Goal: Transaction & Acquisition: Purchase product/service

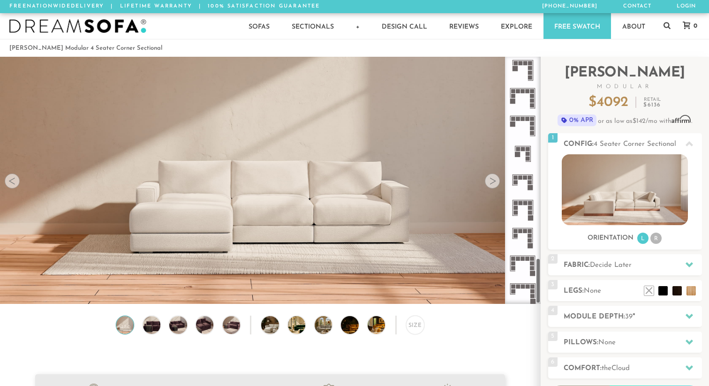
scroll to position [1090, 0]
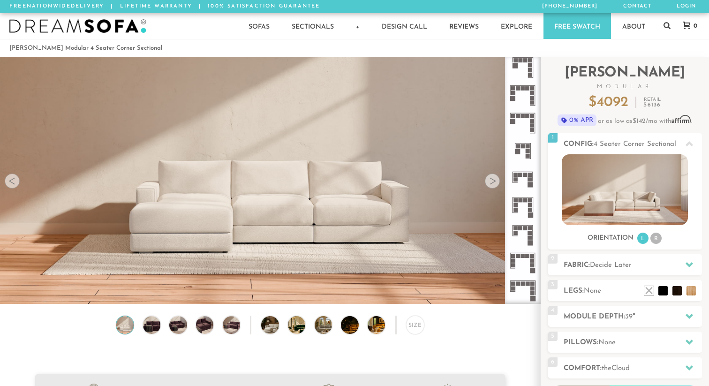
click at [530, 153] on icon at bounding box center [523, 151] width 28 height 28
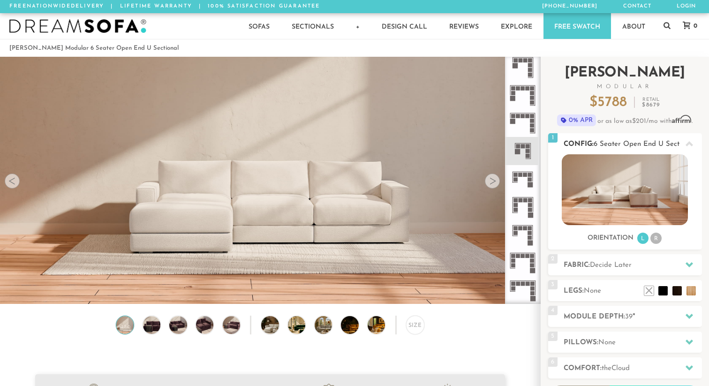
click at [654, 239] on li "R" at bounding box center [656, 238] width 11 height 11
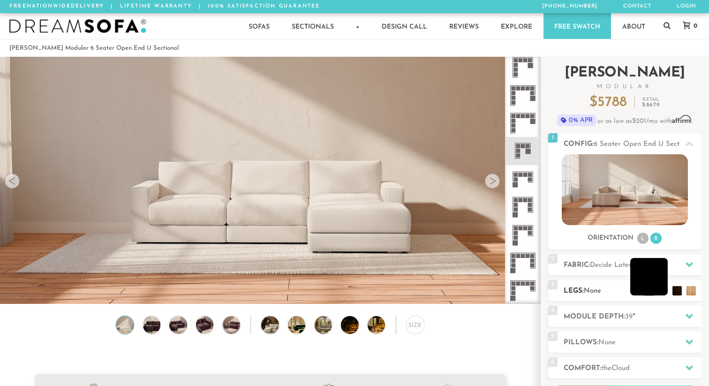
click at [661, 292] on li at bounding box center [650, 277] width 38 height 38
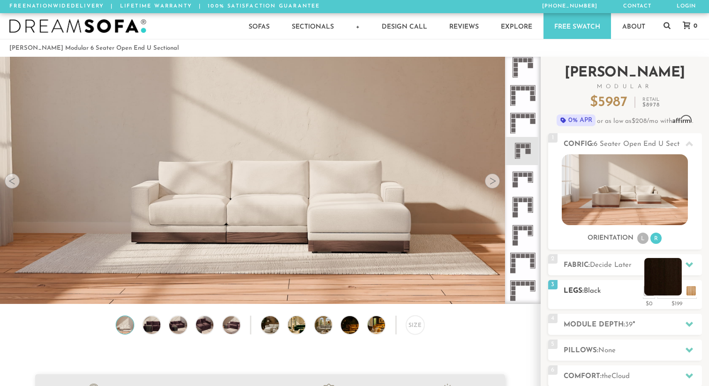
click at [677, 292] on li at bounding box center [664, 277] width 38 height 38
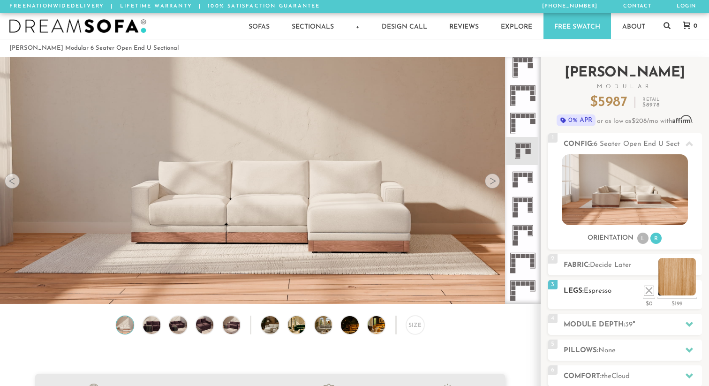
click at [692, 291] on li at bounding box center [678, 277] width 38 height 38
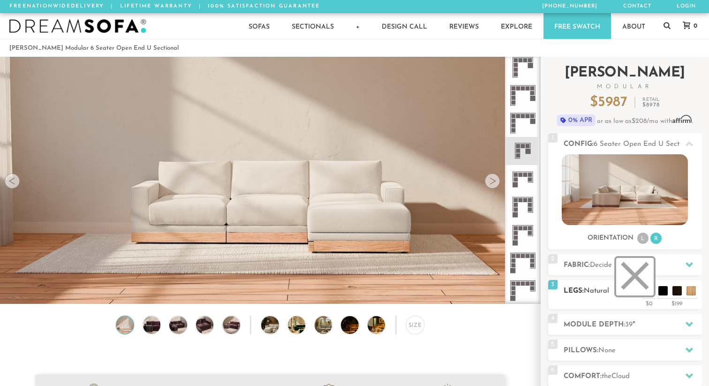
click at [648, 294] on li at bounding box center [635, 277] width 38 height 38
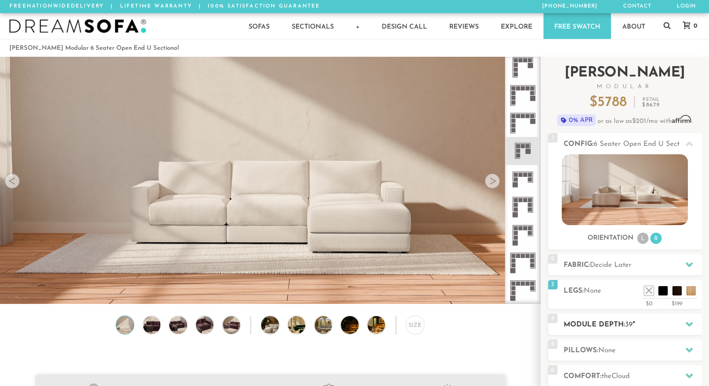
click at [622, 323] on h2 "Module Depth: 39 "" at bounding box center [633, 325] width 138 height 11
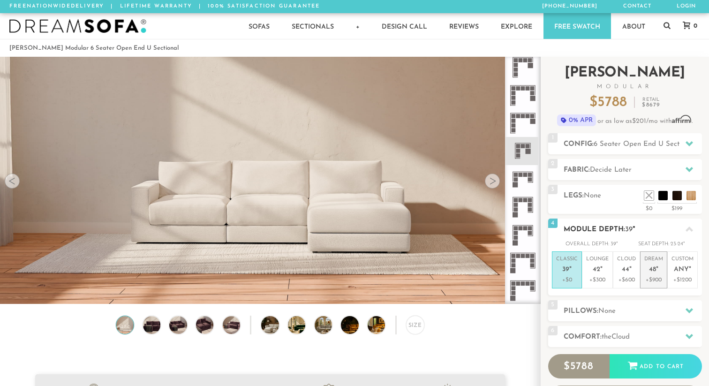
click at [656, 282] on p "+$900" at bounding box center [654, 280] width 19 height 8
click at [649, 308] on h2 "Pillows: None" at bounding box center [633, 311] width 138 height 11
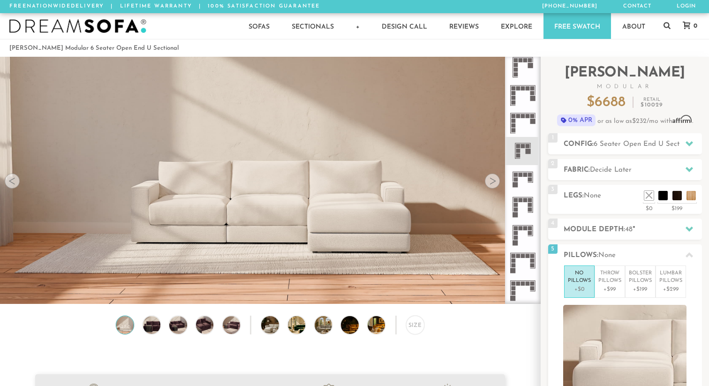
click at [494, 183] on div at bounding box center [492, 181] width 15 height 15
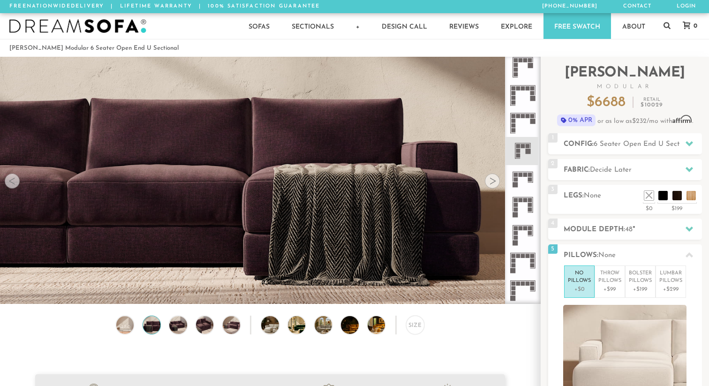
click at [494, 183] on div at bounding box center [492, 181] width 15 height 15
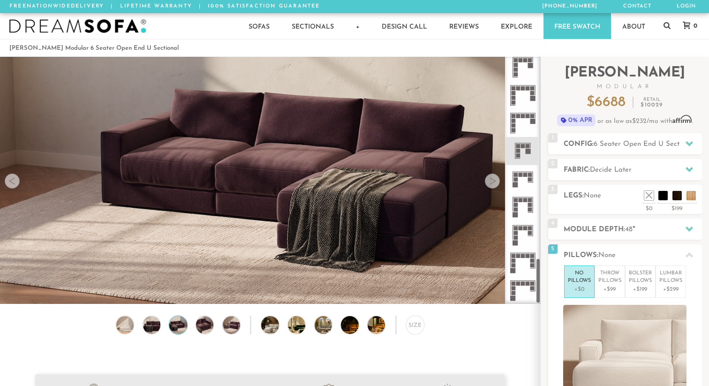
click at [525, 153] on icon at bounding box center [523, 151] width 28 height 28
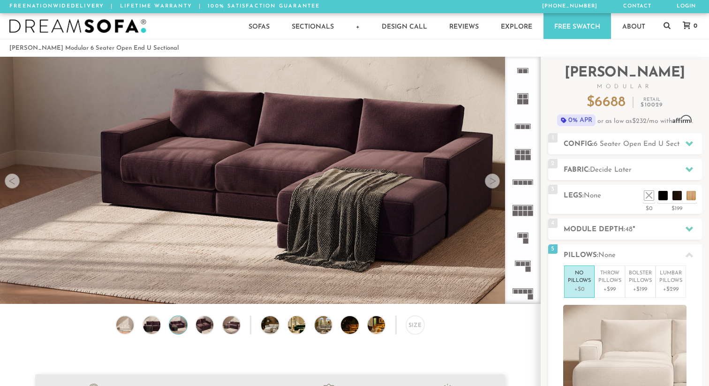
click at [529, 272] on icon at bounding box center [523, 266] width 28 height 28
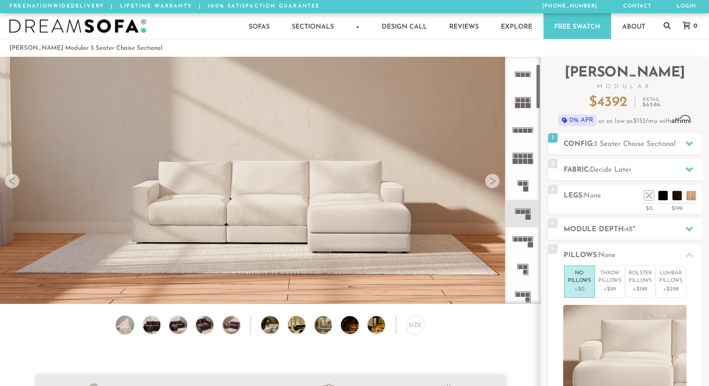
scroll to position [55, 0]
click at [528, 242] on icon at bounding box center [523, 239] width 28 height 28
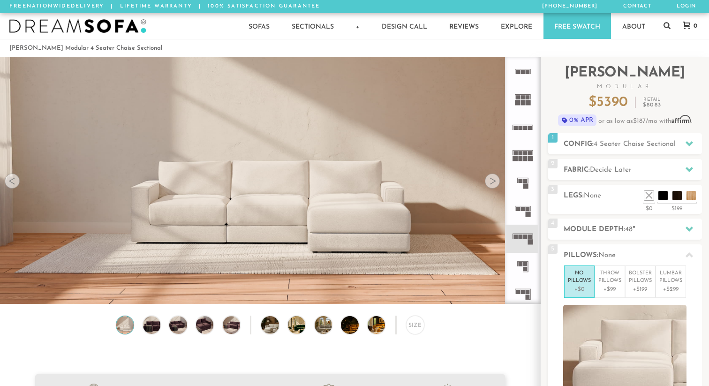
click at [528, 269] on icon at bounding box center [523, 267] width 28 height 28
click at [524, 269] on rect at bounding box center [526, 269] width 4 height 4
click at [495, 177] on div at bounding box center [492, 181] width 15 height 15
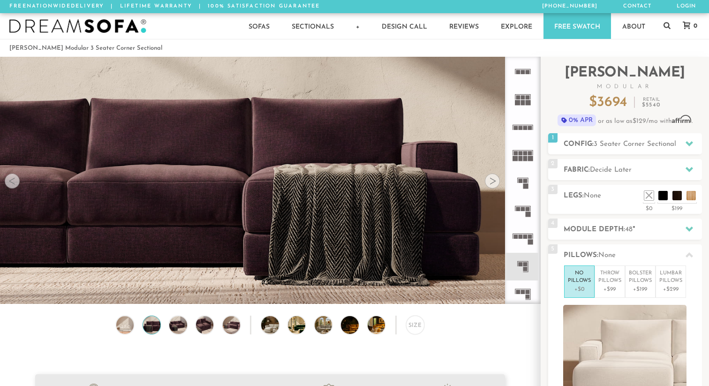
click at [495, 178] on div at bounding box center [492, 181] width 15 height 15
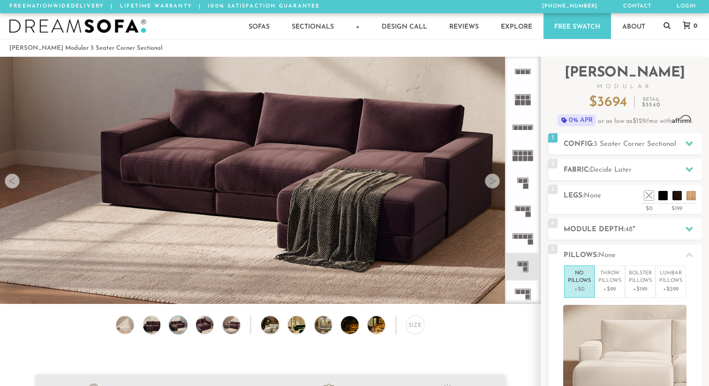
click at [495, 178] on div at bounding box center [492, 181] width 15 height 15
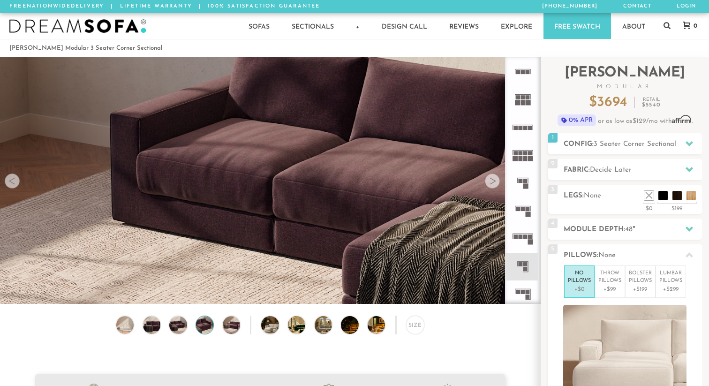
click at [495, 178] on div at bounding box center [492, 181] width 15 height 15
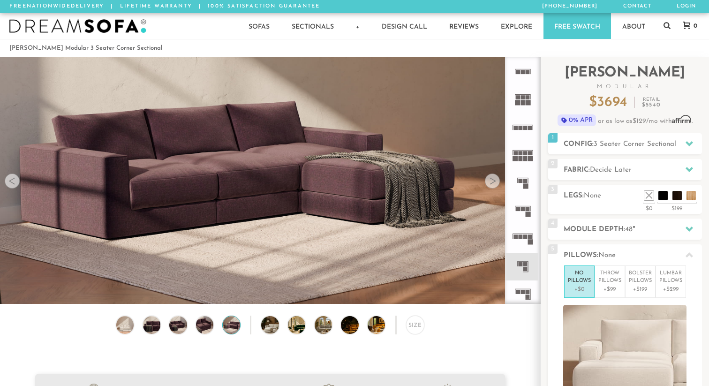
click at [362, 175] on img at bounding box center [270, 104] width 540 height 180
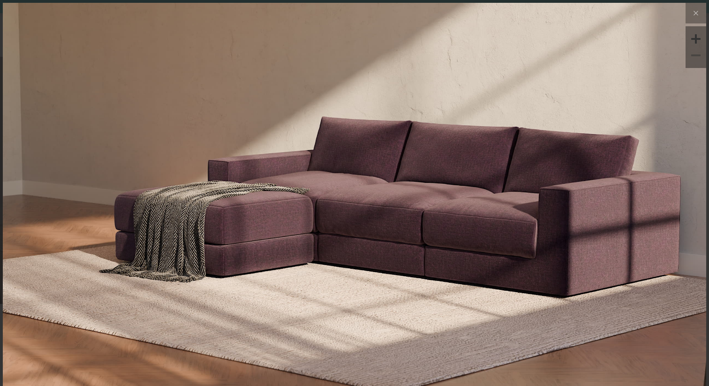
click at [509, 167] on img at bounding box center [355, 120] width 704 height 235
click at [699, 14] on icon at bounding box center [696, 13] width 11 height 11
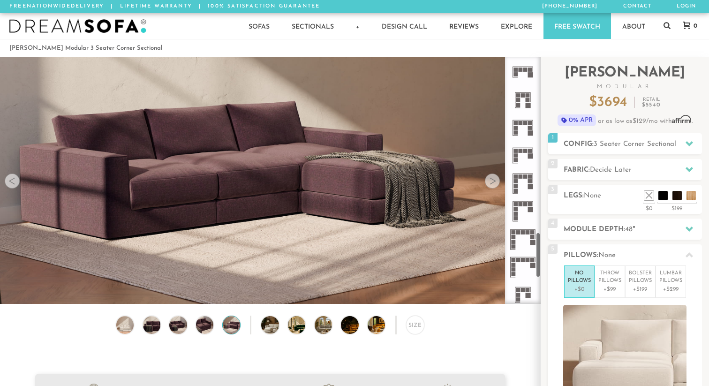
scroll to position [949, 0]
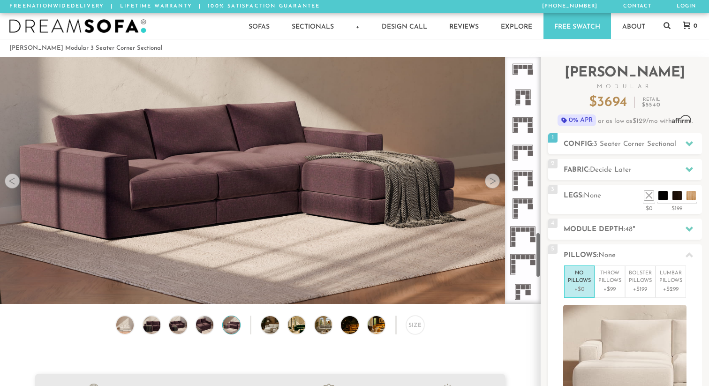
click at [522, 175] on rect at bounding box center [520, 174] width 4 height 4
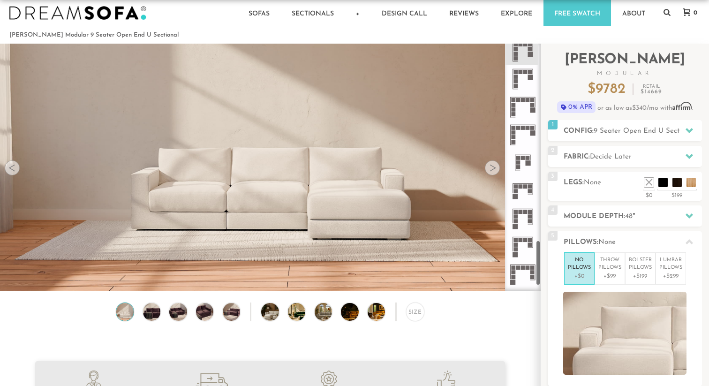
scroll to position [1051, 0]
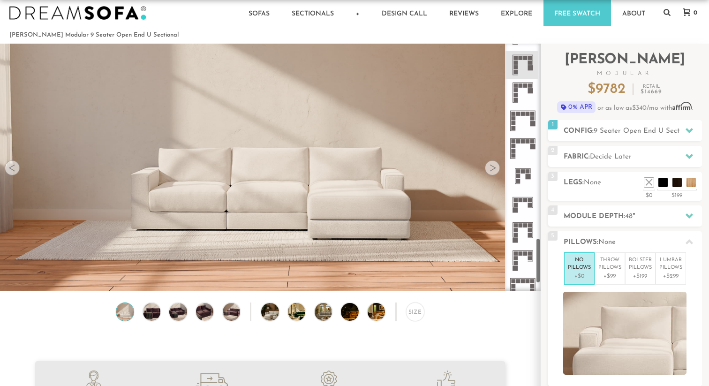
click at [524, 198] on rect at bounding box center [526, 200] width 4 height 4
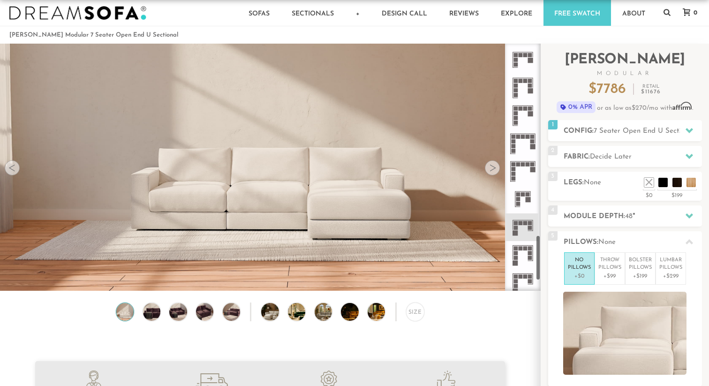
scroll to position [1012, 0]
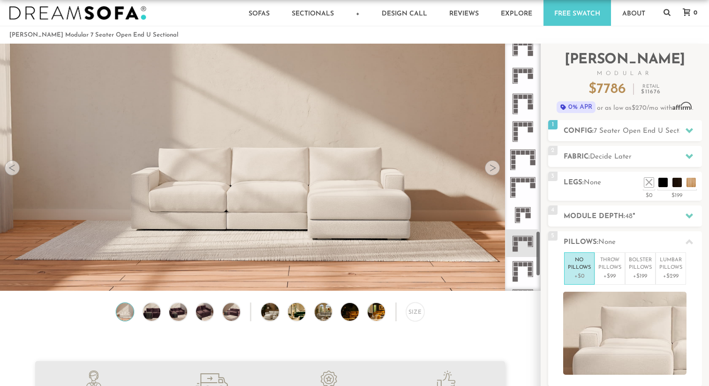
click at [524, 214] on icon at bounding box center [523, 215] width 28 height 28
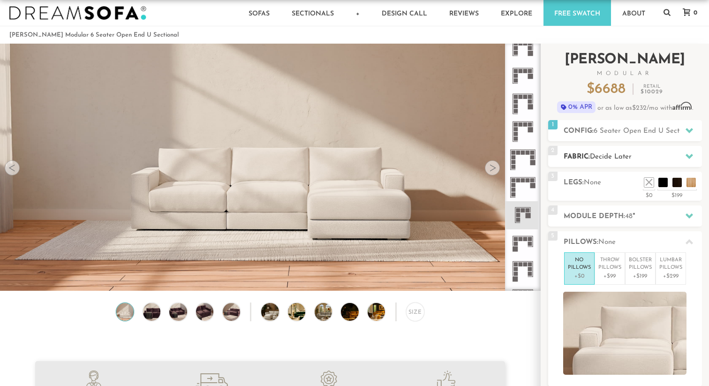
click at [660, 153] on h2 "Fabric: Decide Later" at bounding box center [633, 157] width 138 height 11
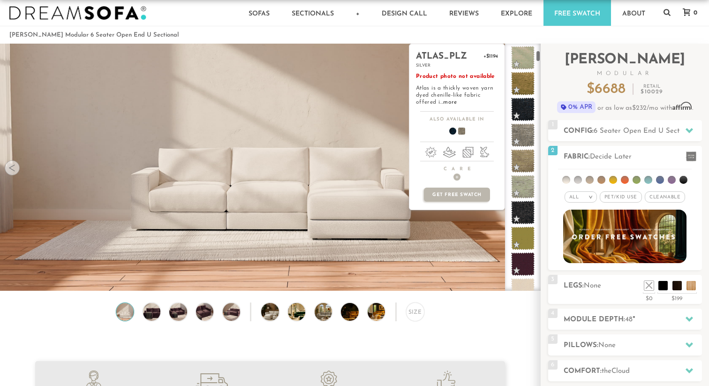
scroll to position [158, 0]
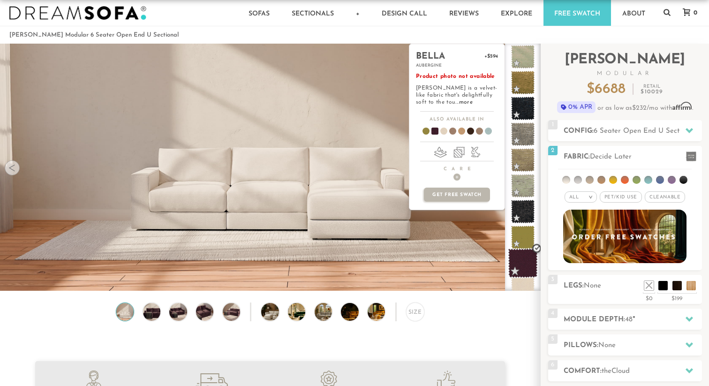
click at [518, 264] on span at bounding box center [524, 264] width 30 height 30
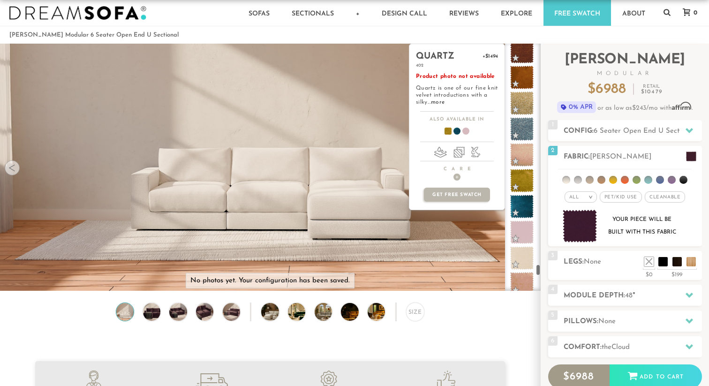
scroll to position [5066, 1]
click at [525, 185] on span at bounding box center [522, 181] width 30 height 30
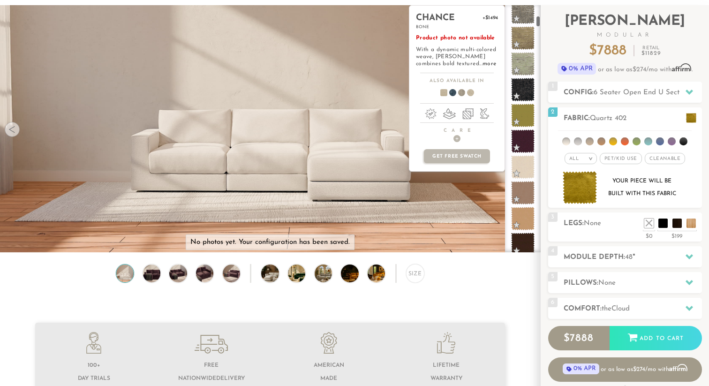
scroll to position [0, 0]
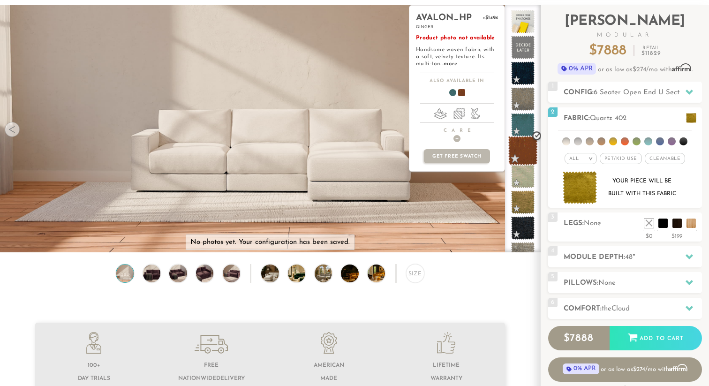
click at [523, 159] on span at bounding box center [524, 151] width 30 height 30
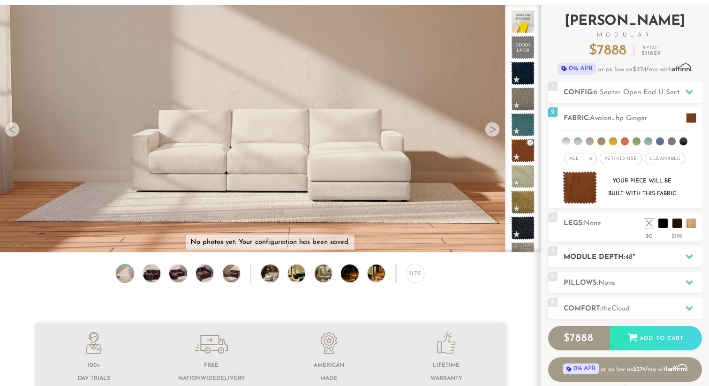
click at [692, 257] on icon at bounding box center [690, 256] width 8 height 5
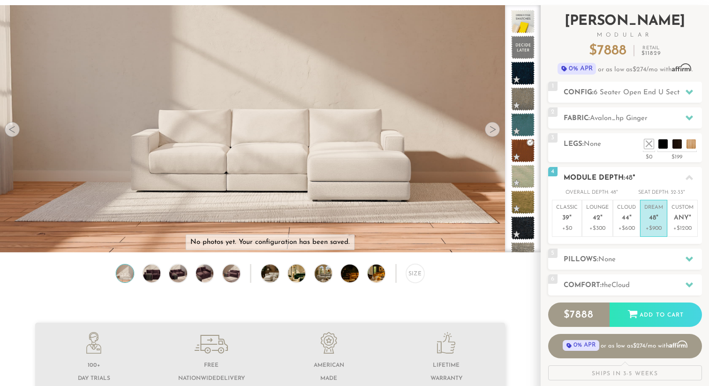
click at [692, 257] on icon at bounding box center [690, 259] width 8 height 5
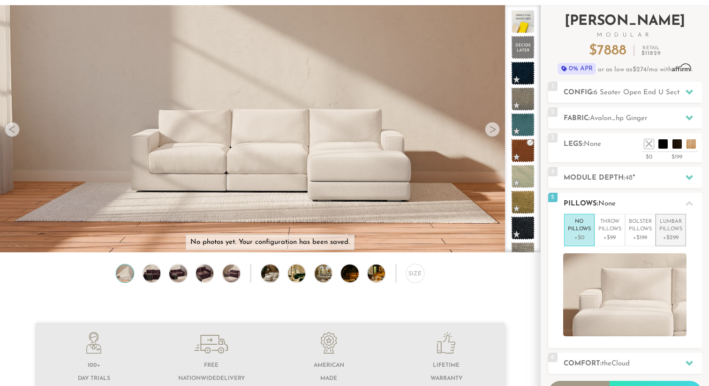
click at [670, 242] on li "Lumbar Pillows +$299" at bounding box center [671, 230] width 30 height 32
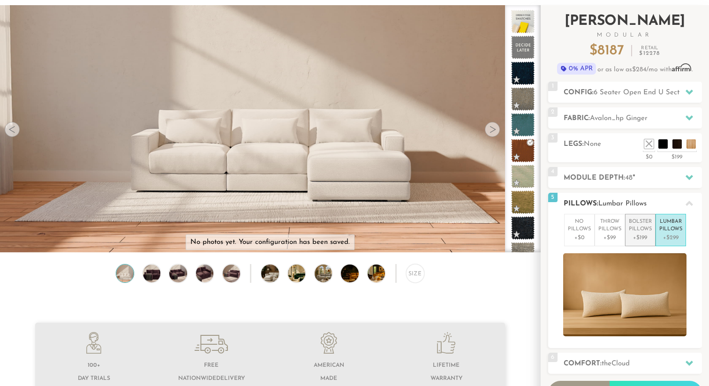
click at [644, 234] on p "+$199" at bounding box center [640, 238] width 23 height 8
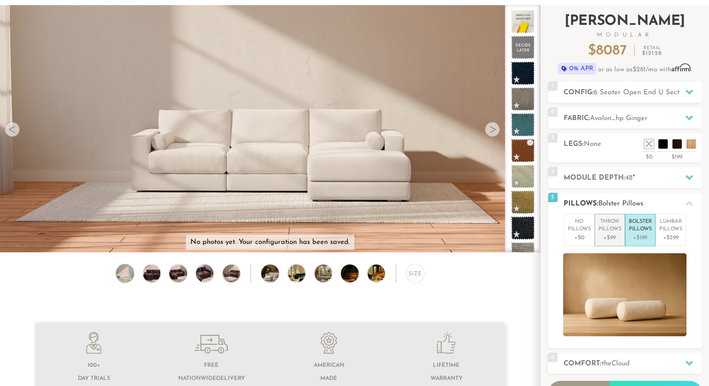
click at [614, 230] on p "Throw Pillows" at bounding box center [610, 225] width 23 height 15
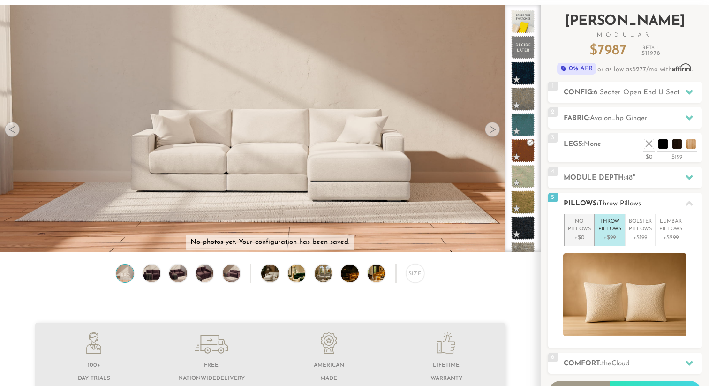
click at [585, 232] on p "No Pillows" at bounding box center [579, 225] width 23 height 15
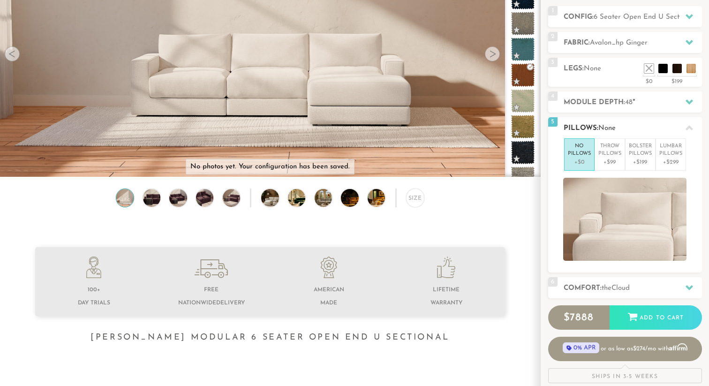
scroll to position [142, 0]
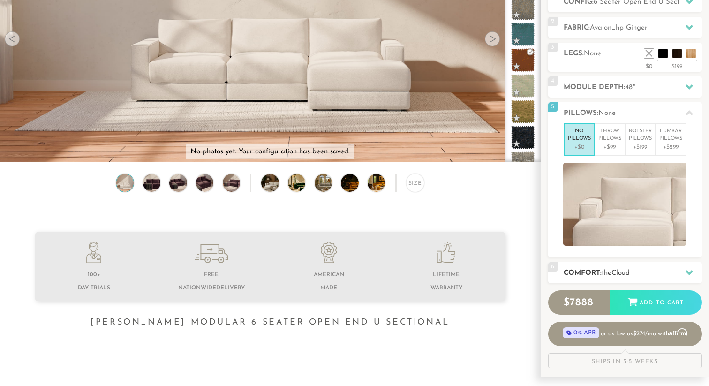
click at [612, 270] on span "the" at bounding box center [607, 273] width 10 height 7
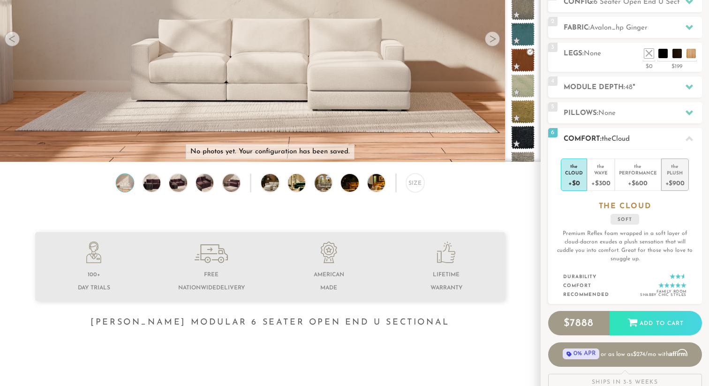
click at [671, 185] on div "+$900" at bounding box center [675, 183] width 19 height 14
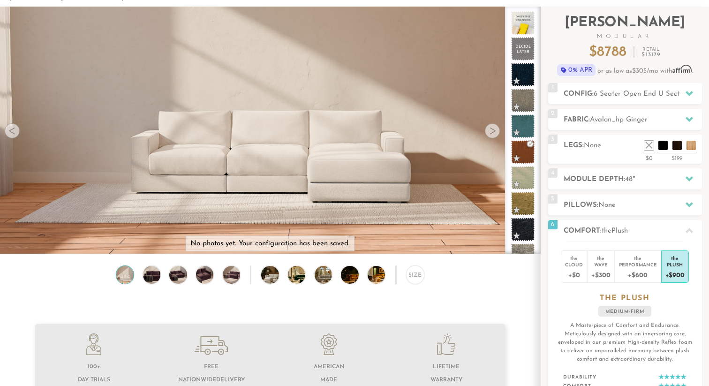
scroll to position [0, 0]
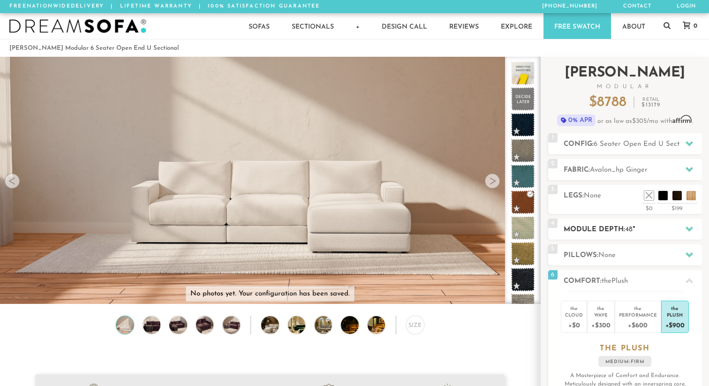
click at [590, 228] on h2 "Module Depth: 48 "" at bounding box center [633, 229] width 138 height 11
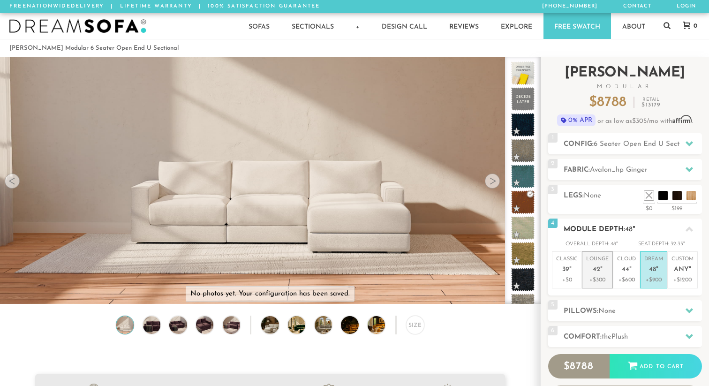
click at [596, 273] on span "42" at bounding box center [597, 270] width 8 height 8
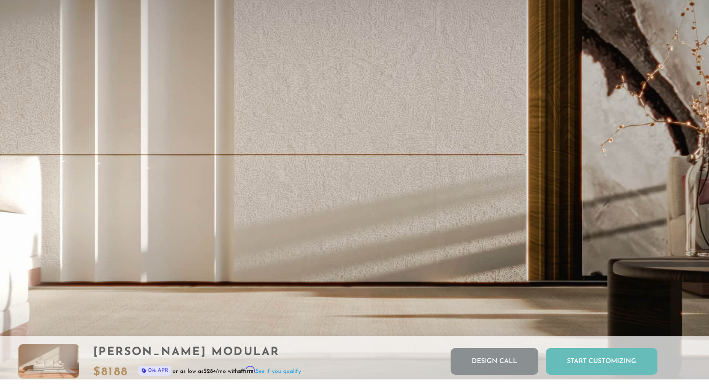
click at [580, 360] on div "Start Customizing" at bounding box center [602, 361] width 112 height 27
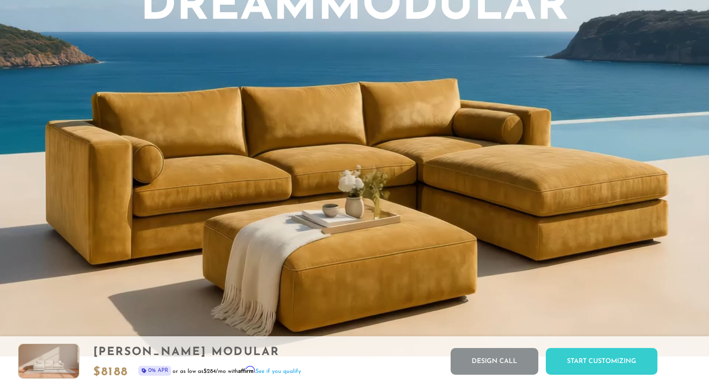
click at [483, 166] on video "Your browser does not support HTML5 video." at bounding box center [354, 89] width 709 height 535
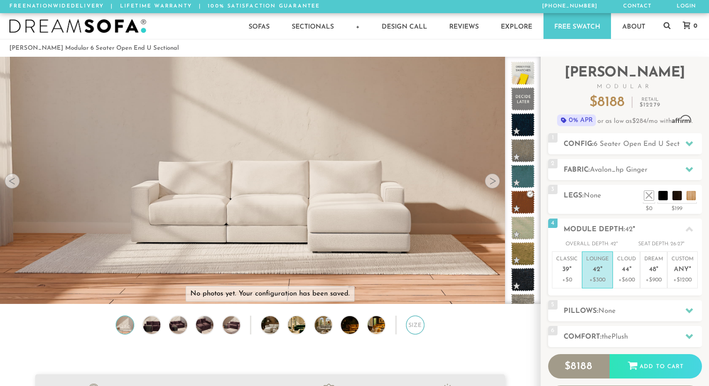
click at [415, 328] on div "Size" at bounding box center [415, 325] width 18 height 18
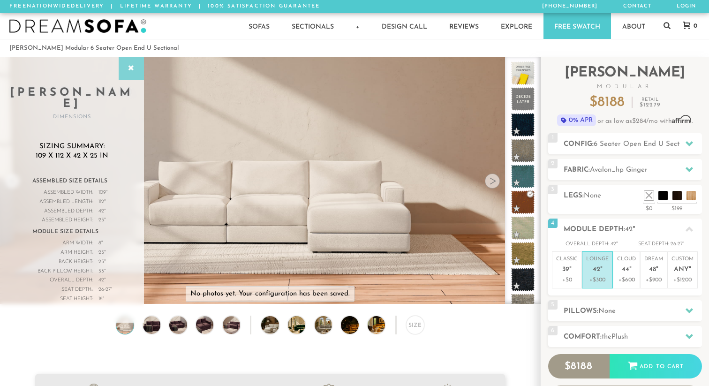
click at [132, 68] on icon at bounding box center [131, 69] width 10 height 8
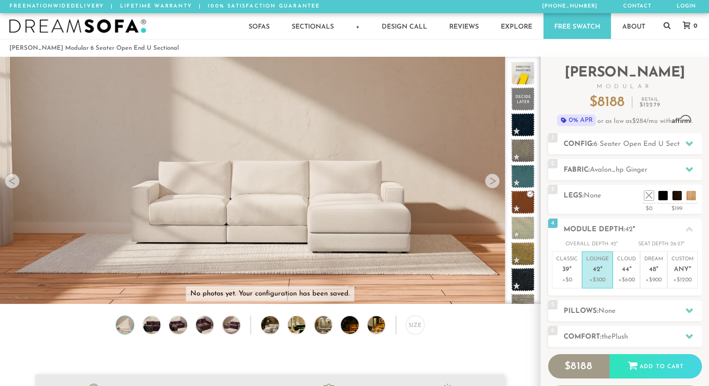
click at [118, 50] on li "[PERSON_NAME] Modular 6 Seater Open End U Sectional" at bounding box center [93, 48] width 169 height 13
click at [582, 32] on link "Free Swatch" at bounding box center [578, 26] width 68 height 26
